Goal: Find specific page/section: Find specific page/section

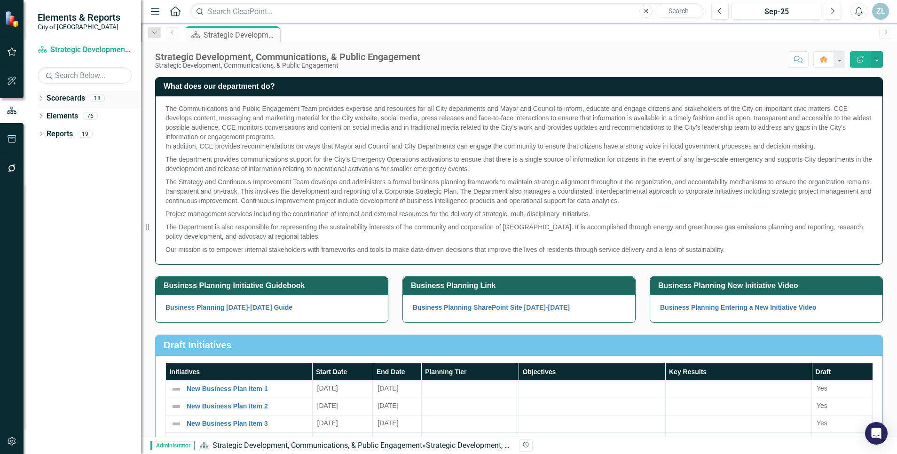
click at [40, 97] on icon "Dropdown" at bounding box center [41, 99] width 7 height 5
click at [82, 115] on link "City of [GEOGRAPHIC_DATA] Corporate Plan" at bounding box center [96, 116] width 89 height 11
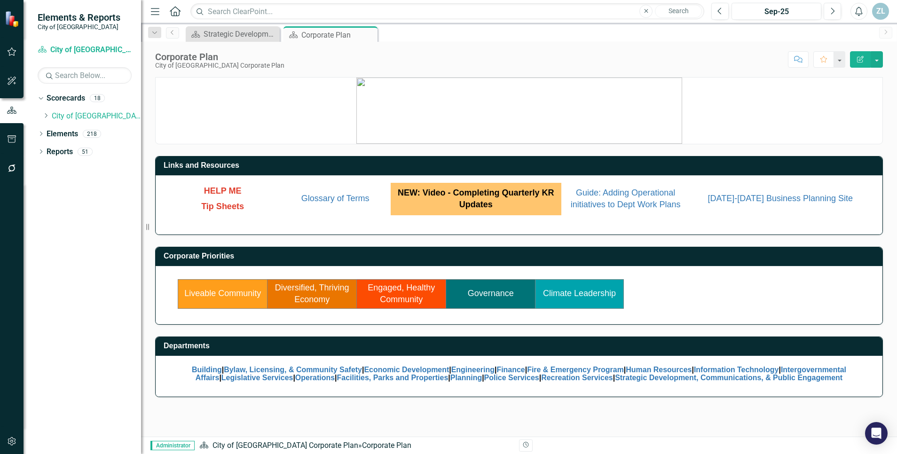
click at [574, 294] on link "Climate Leadership" at bounding box center [579, 293] width 73 height 9
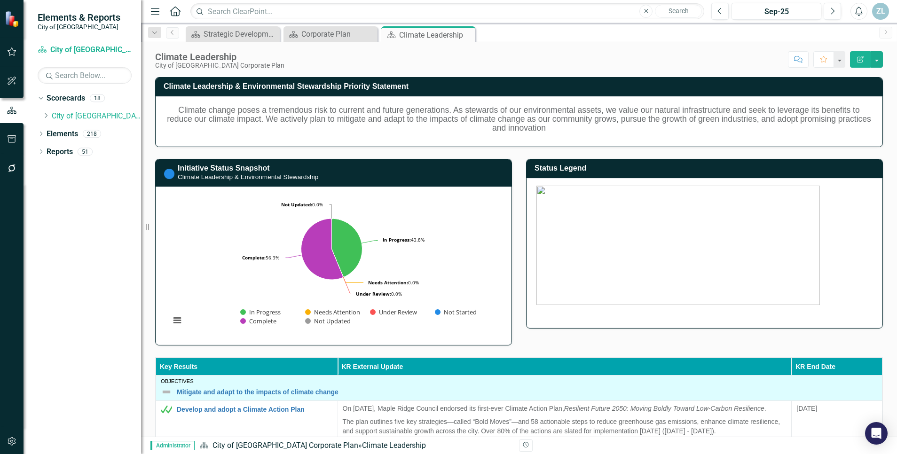
click at [389, 227] on rect "Interactive chart" at bounding box center [331, 264] width 332 height 141
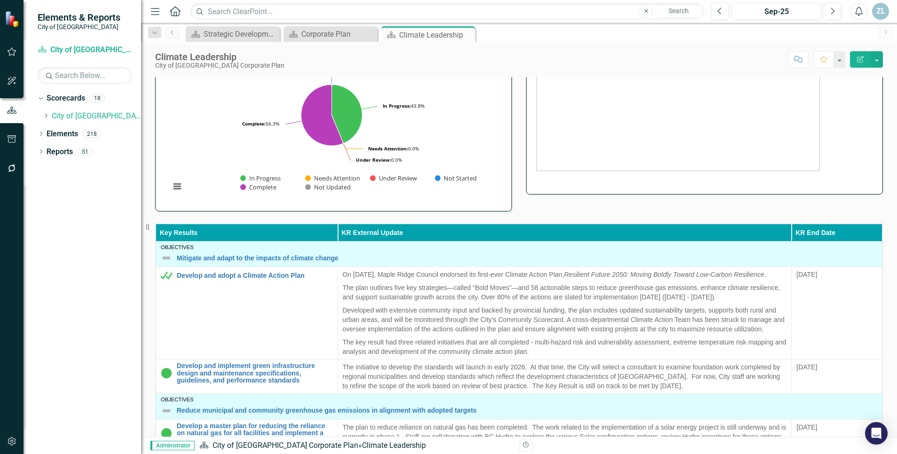
scroll to position [133, 0]
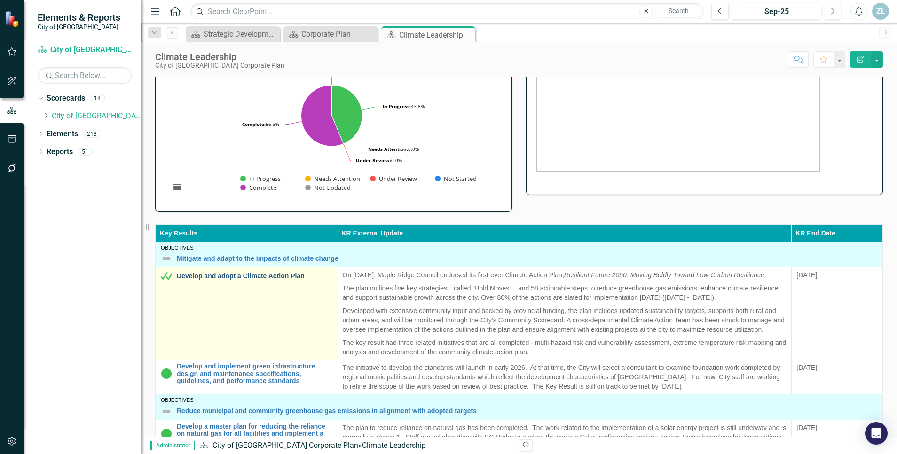
click at [254, 277] on link "Develop and adopt a Climate Action Plan" at bounding box center [255, 276] width 156 height 7
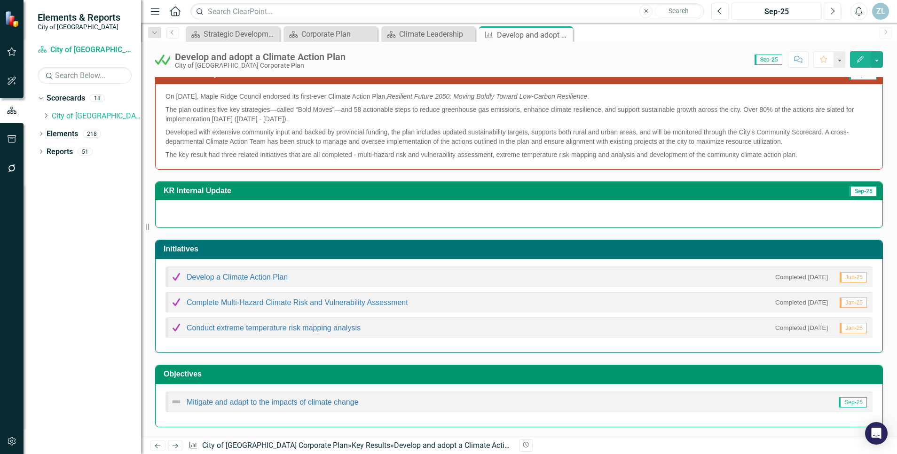
scroll to position [169, 0]
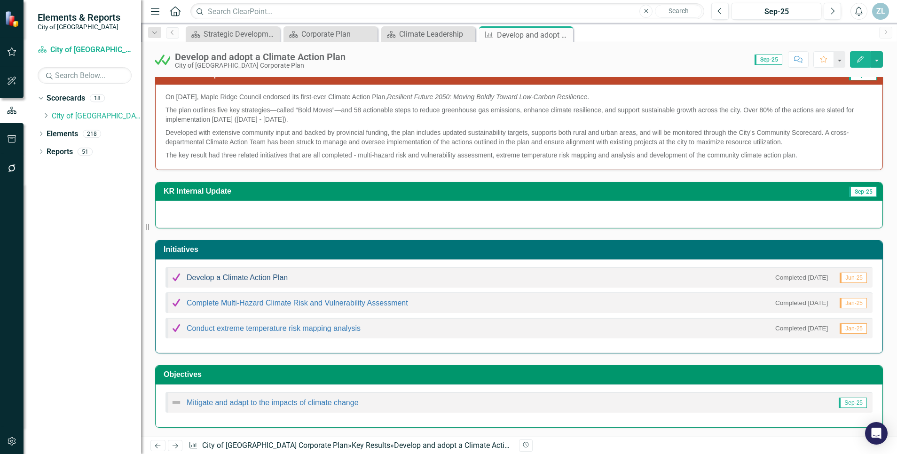
click at [262, 277] on link "Develop a Climate Action Plan" at bounding box center [237, 278] width 101 height 8
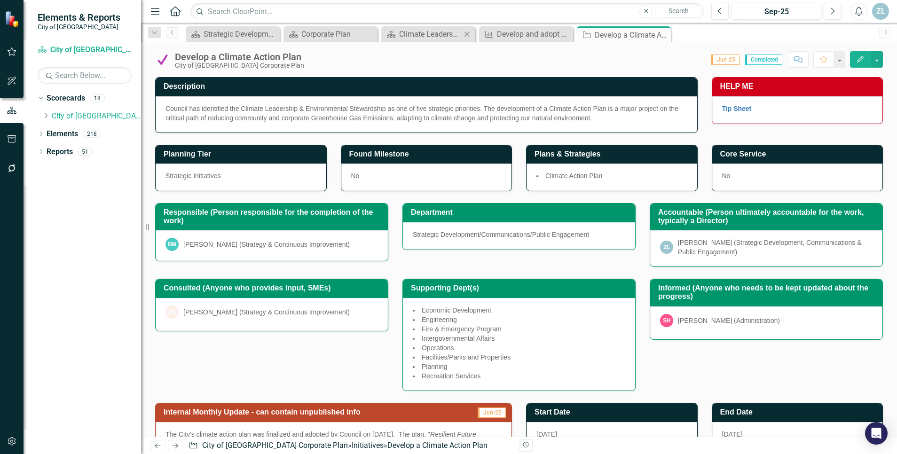
click at [428, 41] on div "Scorecard Climate Leadership Close" at bounding box center [428, 34] width 94 height 16
click at [434, 31] on div "Climate Leadership" at bounding box center [430, 34] width 62 height 12
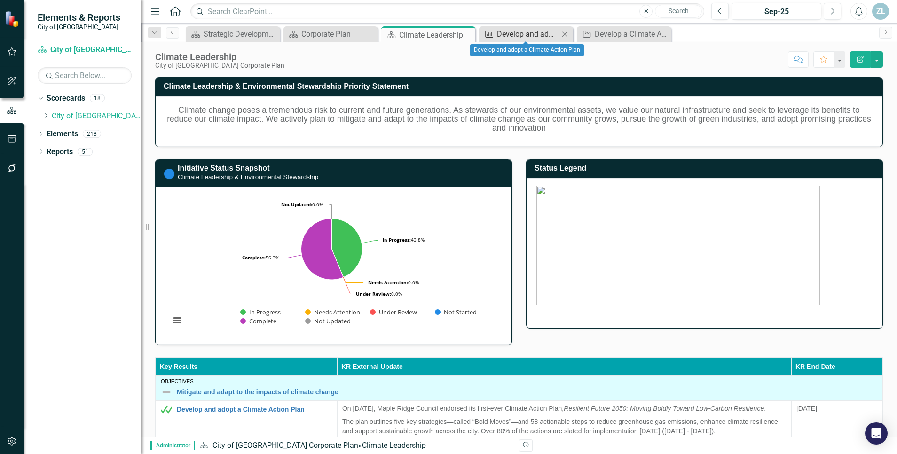
click at [509, 29] on div "Develop and adopt a Climate Action Plan" at bounding box center [528, 34] width 62 height 12
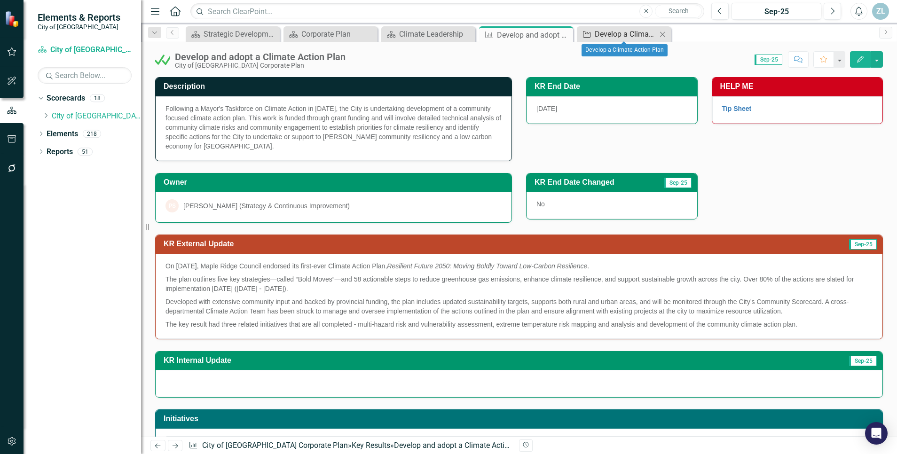
click at [618, 35] on div "Develop a Climate Action Plan" at bounding box center [626, 34] width 62 height 12
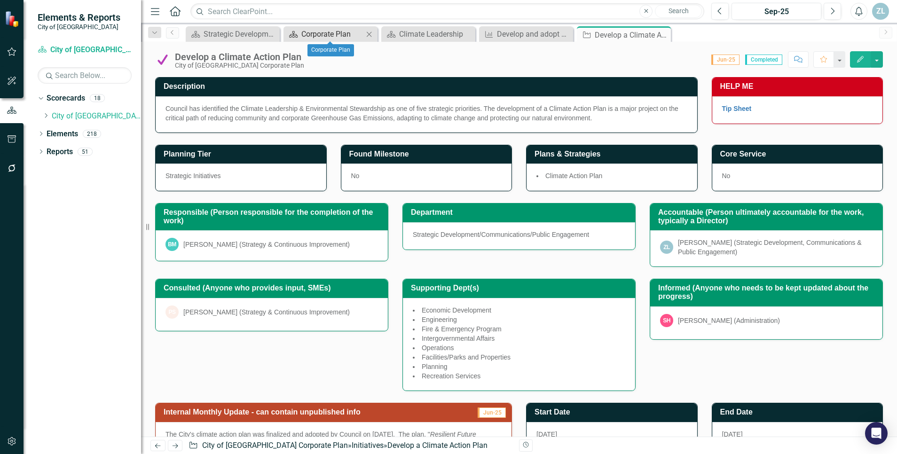
click at [335, 34] on div "Corporate Plan" at bounding box center [332, 34] width 62 height 12
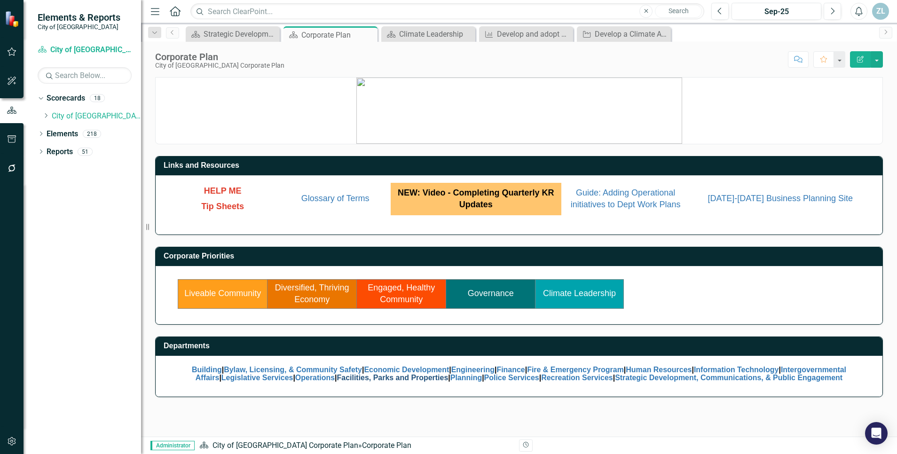
click at [384, 376] on link "Facilities, Parks and Properties" at bounding box center [392, 378] width 111 height 8
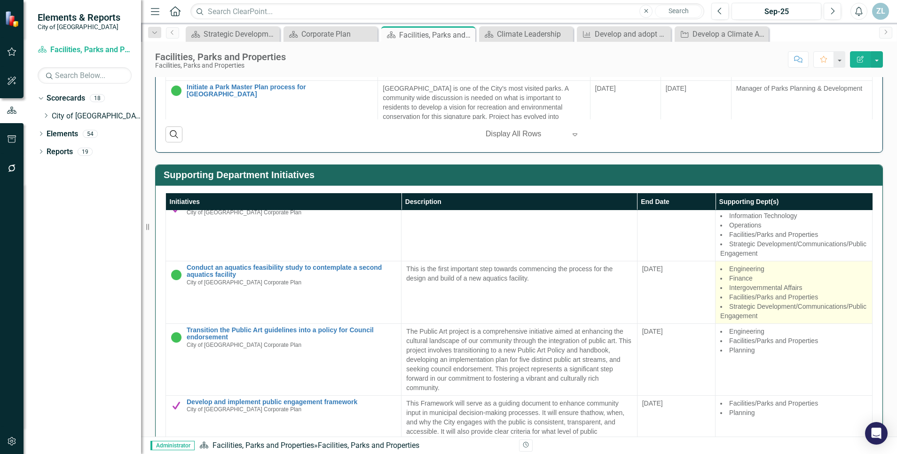
scroll to position [94, 0]
